Goal: Check status: Check status

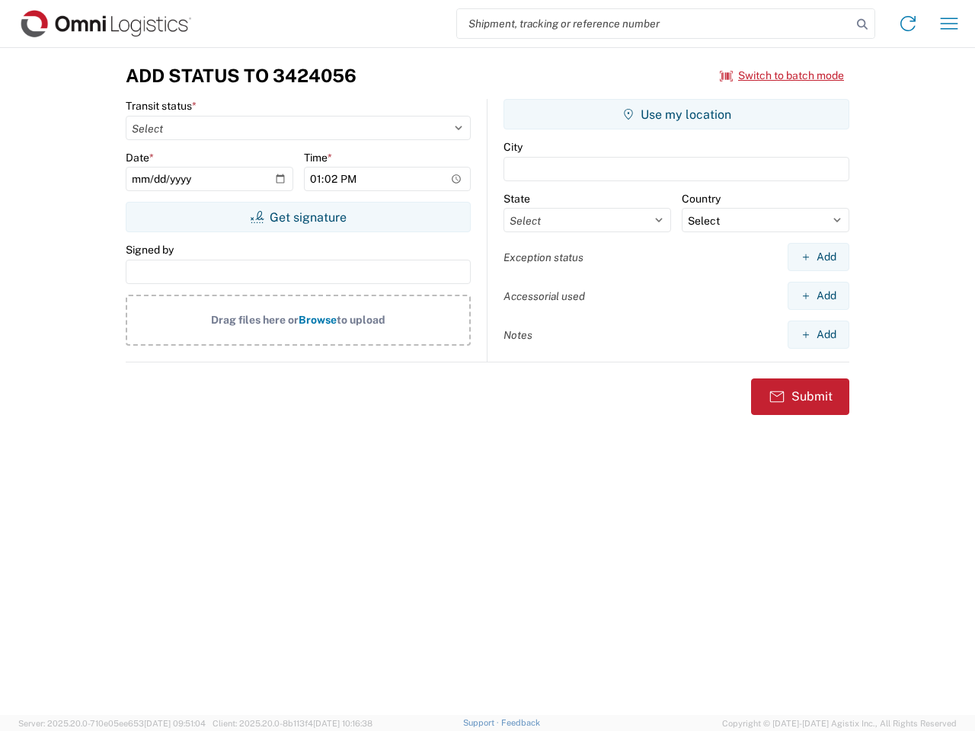
click at [654, 24] on input "search" at bounding box center [654, 23] width 395 height 29
click at [862, 24] on icon at bounding box center [862, 24] width 21 height 21
click at [908, 24] on icon at bounding box center [908, 23] width 24 height 24
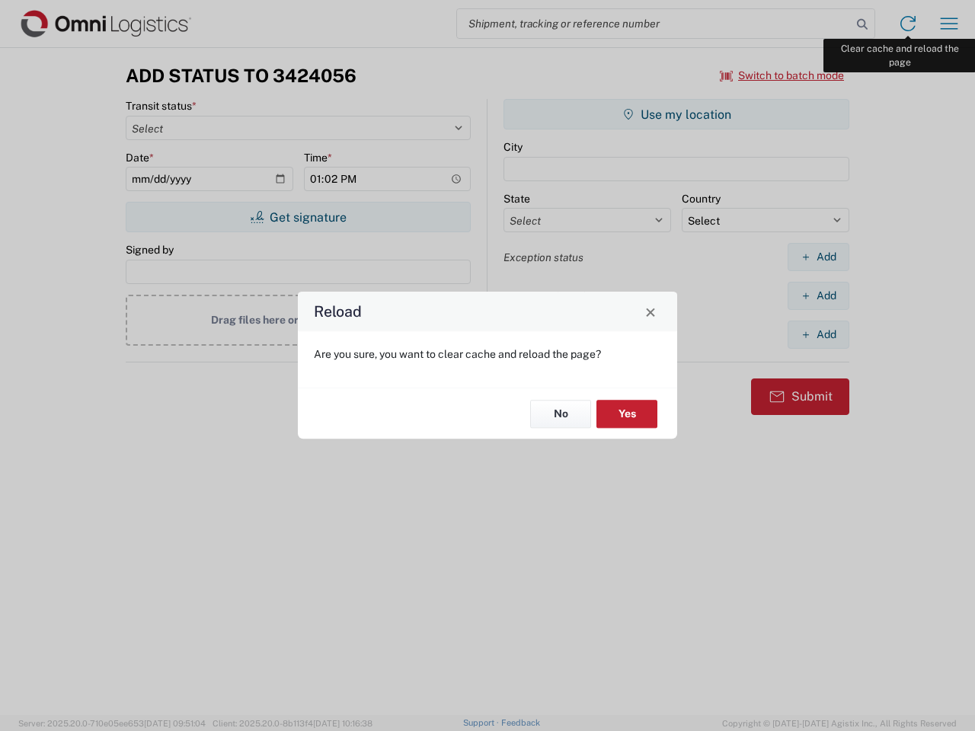
click at [949, 24] on div "Reload Are you sure, you want to clear cache and reload the page? No Yes" at bounding box center [487, 365] width 975 height 731
click at [782, 75] on div "Reload Are you sure, you want to clear cache and reload the page? No Yes" at bounding box center [487, 365] width 975 height 731
click at [298, 217] on div "Reload Are you sure, you want to clear cache and reload the page? No Yes" at bounding box center [487, 365] width 975 height 731
click at [677, 114] on div "Reload Are you sure, you want to clear cache and reload the page? No Yes" at bounding box center [487, 365] width 975 height 731
click at [818, 257] on div "Reload Are you sure, you want to clear cache and reload the page? No Yes" at bounding box center [487, 365] width 975 height 731
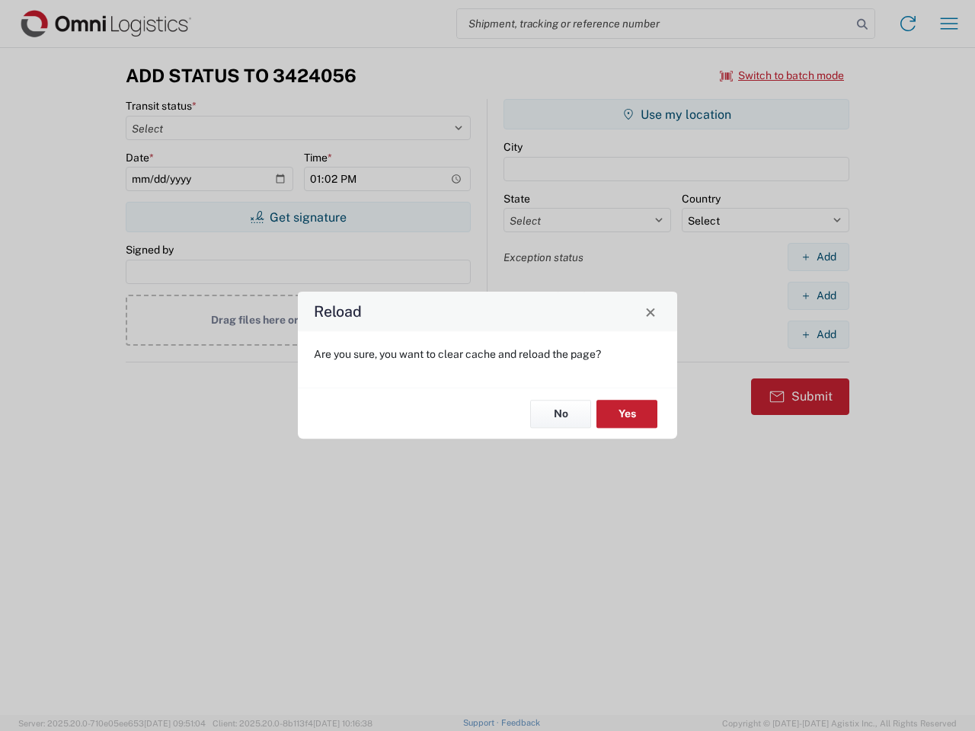
click at [818, 296] on div "Reload Are you sure, you want to clear cache and reload the page? No Yes" at bounding box center [487, 365] width 975 height 731
click at [818, 334] on div "Reload Are you sure, you want to clear cache and reload the page? No Yes" at bounding box center [487, 365] width 975 height 731
